Goal: Task Accomplishment & Management: Manage account settings

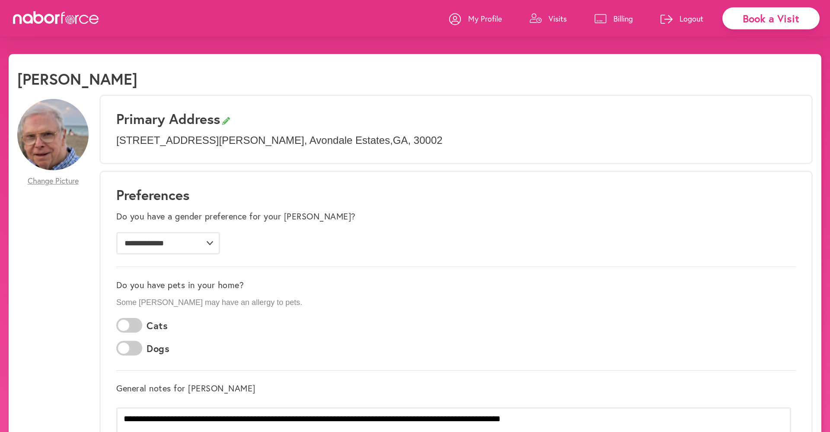
scroll to position [8, 0]
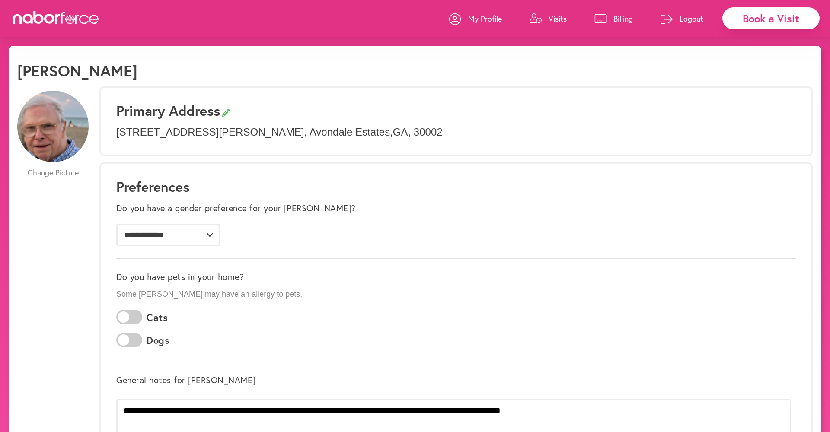
click at [559, 21] on p "Visits" at bounding box center [558, 18] width 18 height 10
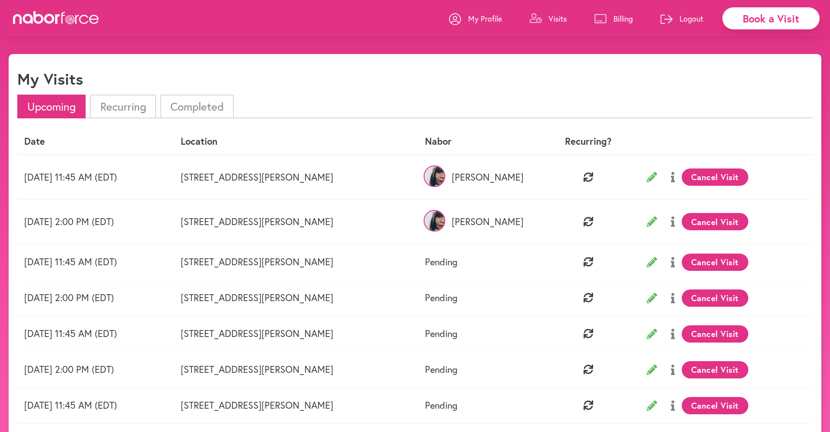
click at [717, 262] on button "Cancel Visit" at bounding box center [715, 262] width 67 height 17
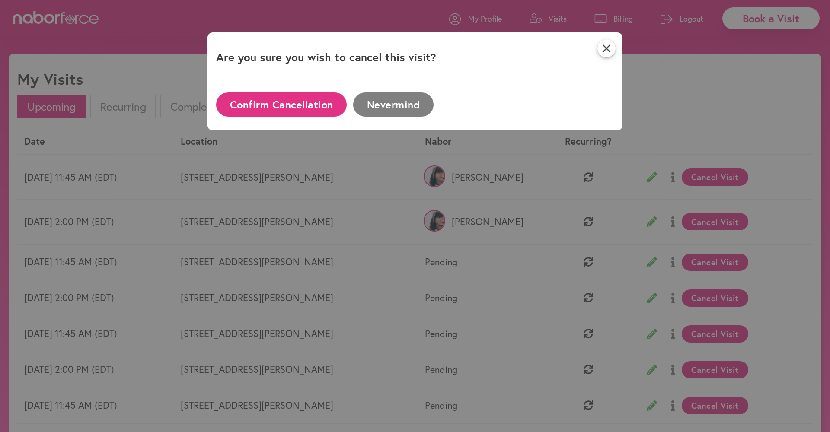
click at [298, 105] on button "Confirm Cancellation" at bounding box center [281, 105] width 131 height 24
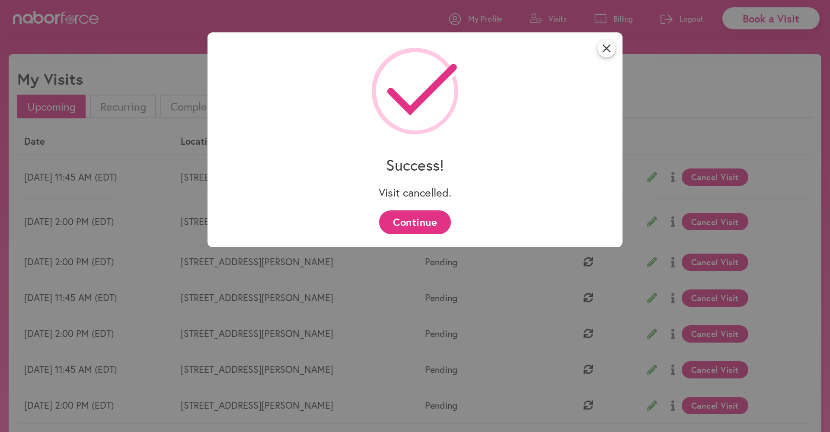
click at [425, 218] on button "Continue" at bounding box center [414, 223] width 71 height 24
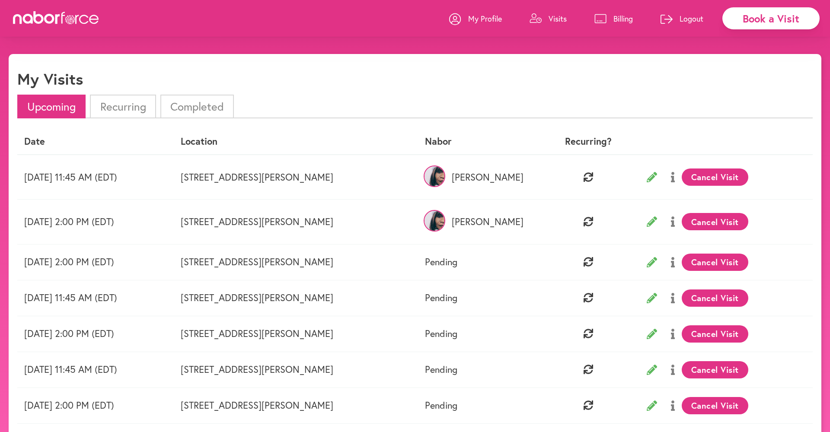
click at [709, 258] on button "Cancel Visit" at bounding box center [715, 262] width 67 height 17
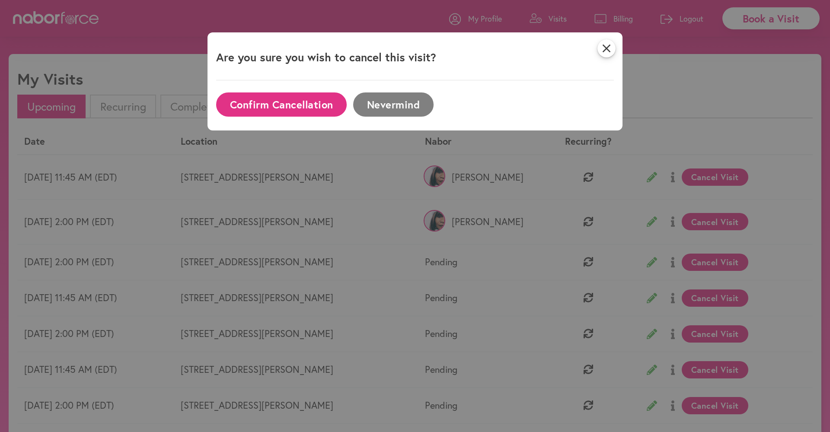
click at [319, 98] on button "Confirm Cancellation" at bounding box center [281, 105] width 131 height 24
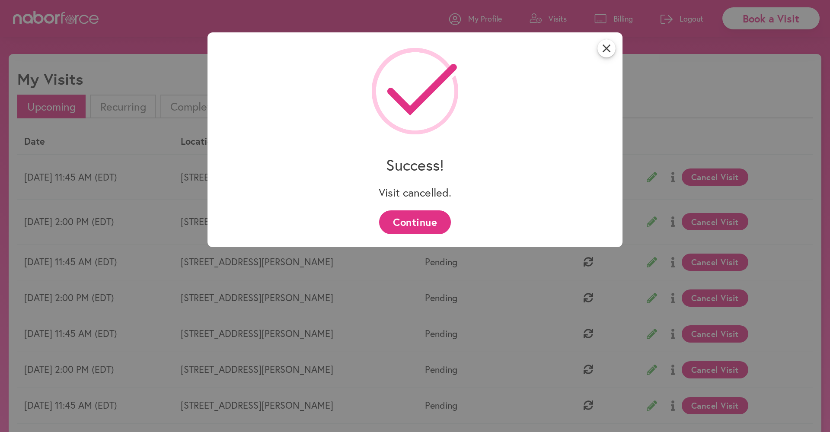
click at [435, 222] on button "Continue" at bounding box center [414, 223] width 71 height 24
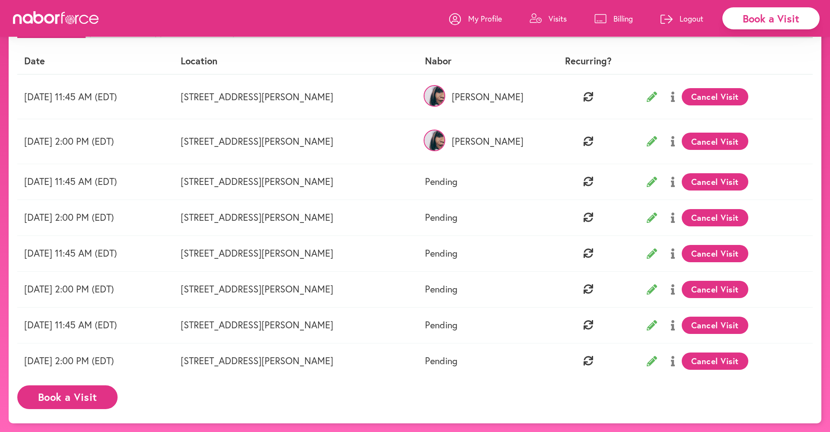
scroll to position [80, 0]
drag, startPoint x: 705, startPoint y: 325, endPoint x: 668, endPoint y: 352, distance: 45.5
click at [670, 352] on tbody "[DATE] 11:45 AM (EDT) [STREET_ADDRESS][PERSON_NAME] [PERSON_NAME] Visit [DATE] …" at bounding box center [415, 227] width 796 height 305
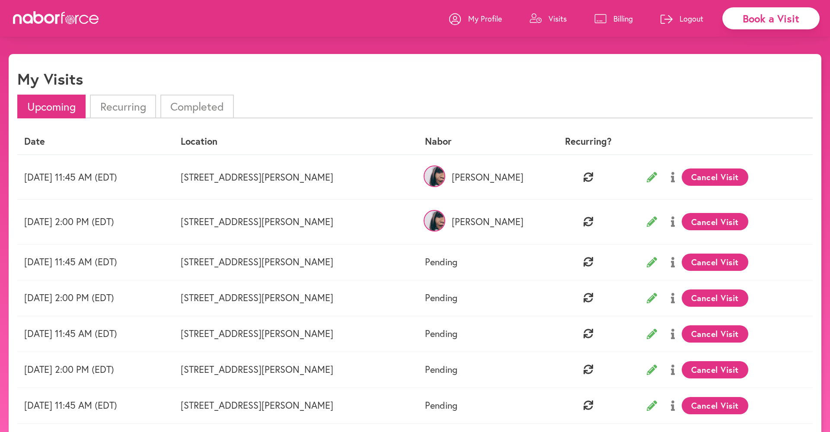
scroll to position [0, 0]
click at [686, 17] on p "Logout" at bounding box center [692, 18] width 24 height 10
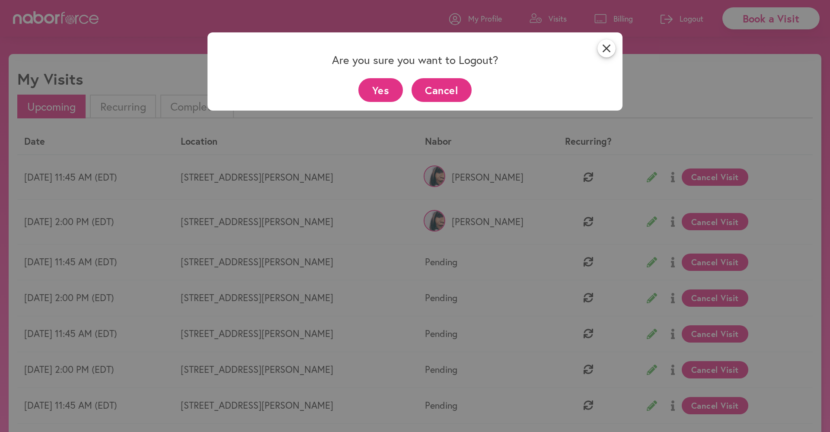
click at [388, 86] on button "Yes" at bounding box center [380, 90] width 45 height 24
